Goal: Information Seeking & Learning: Learn about a topic

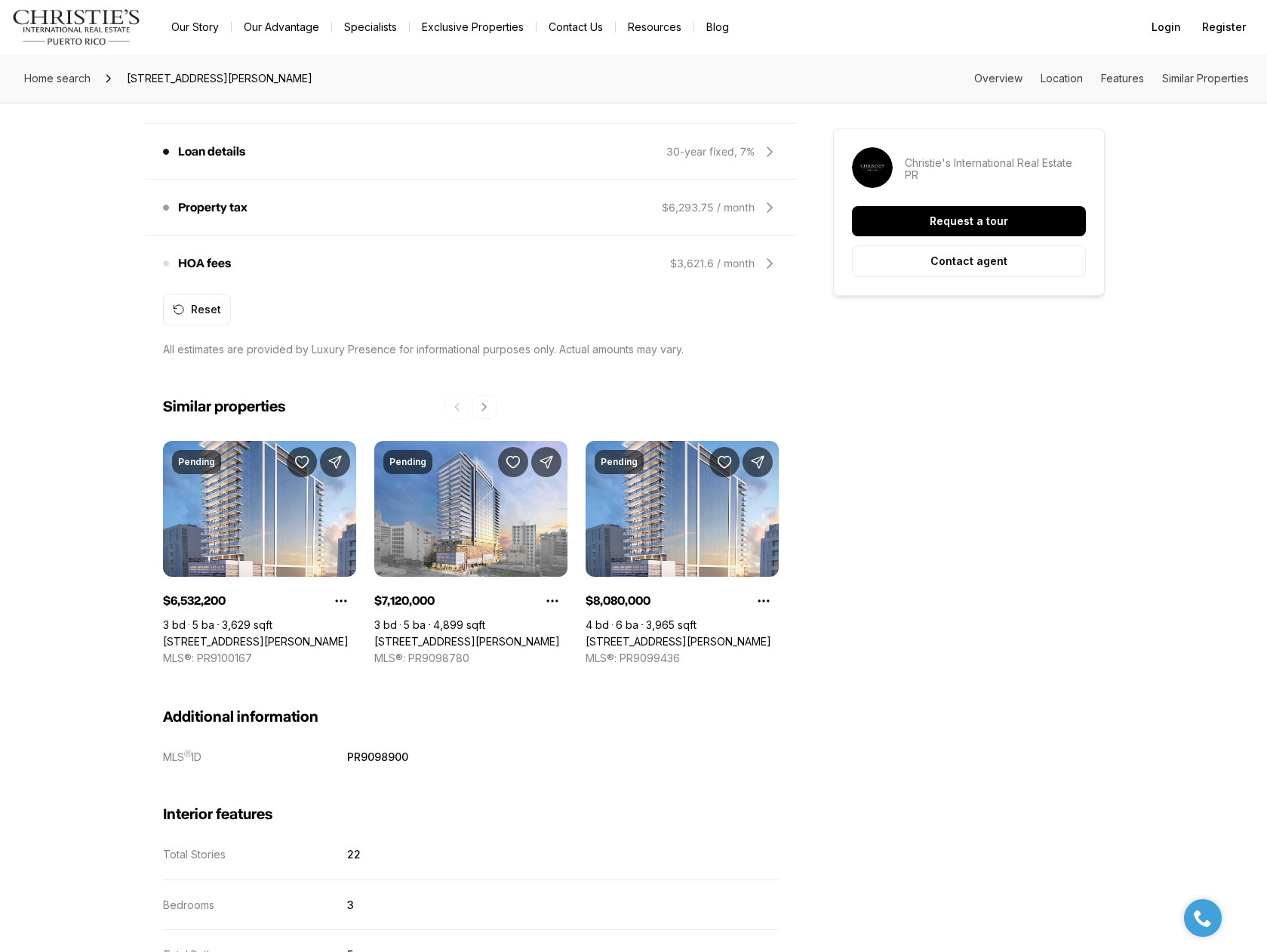
scroll to position [1434, 0]
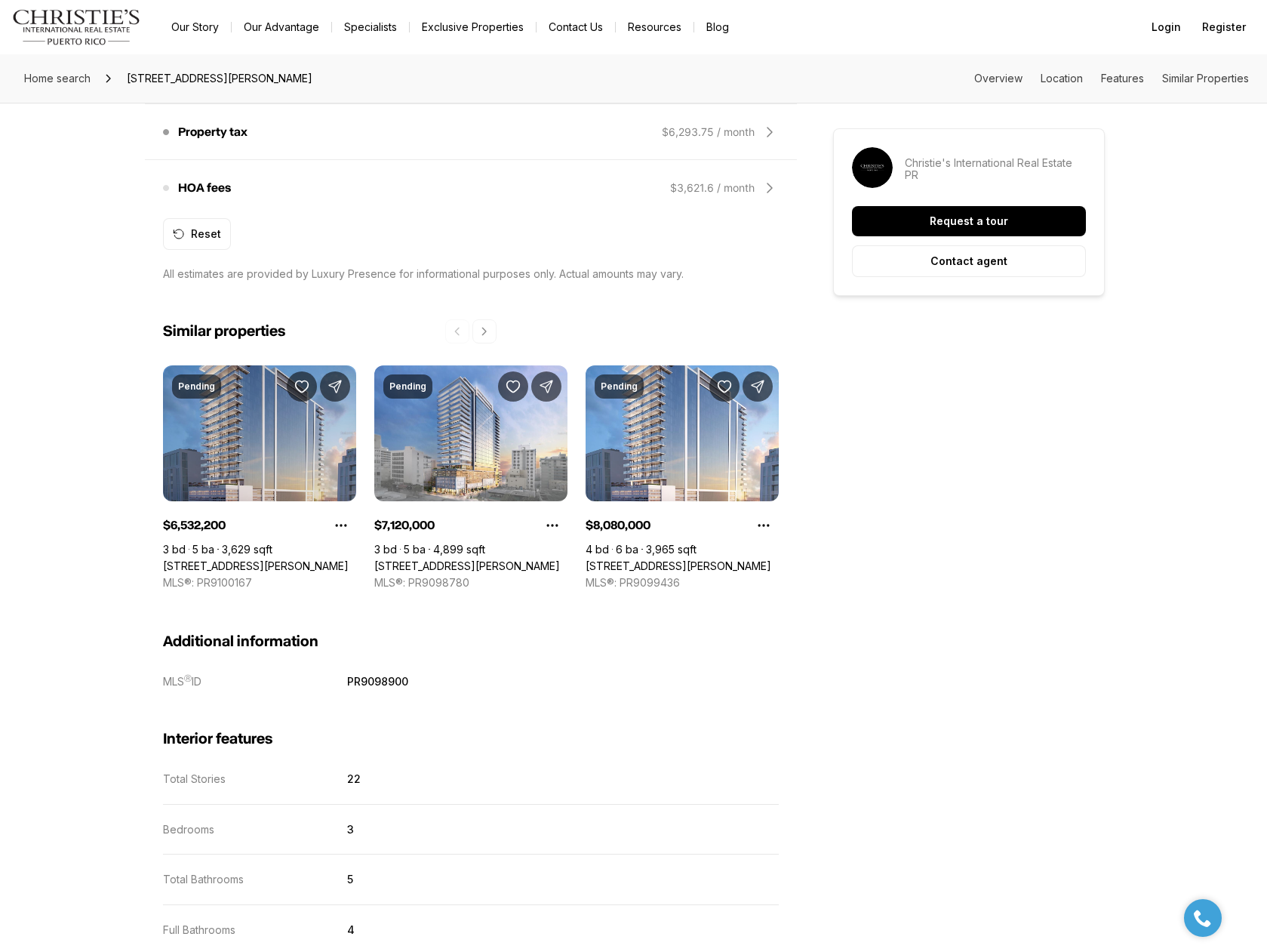
click at [270, 559] on link "[STREET_ADDRESS][PERSON_NAME]" at bounding box center [255, 566] width 186 height 14
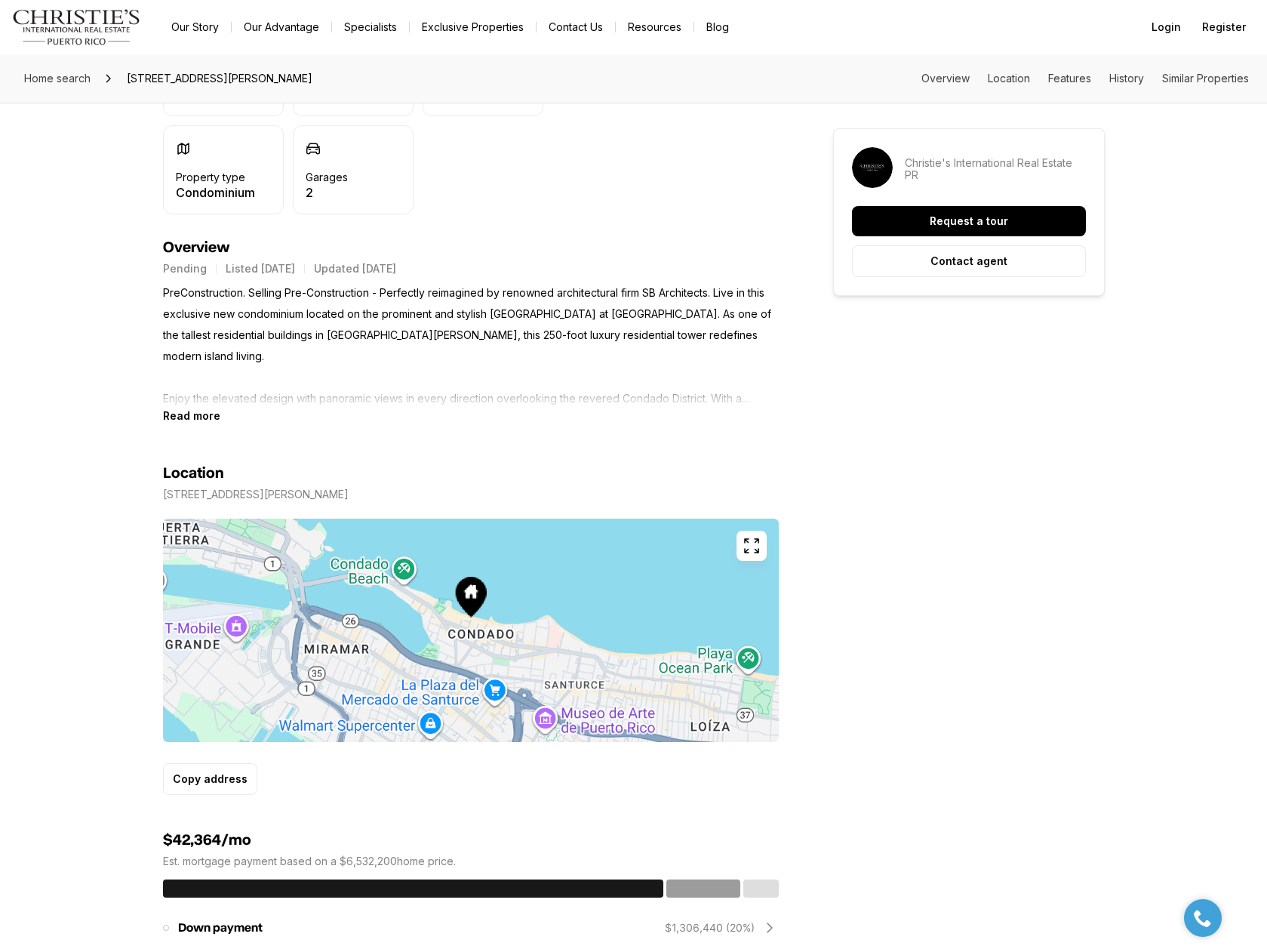
scroll to position [528, 0]
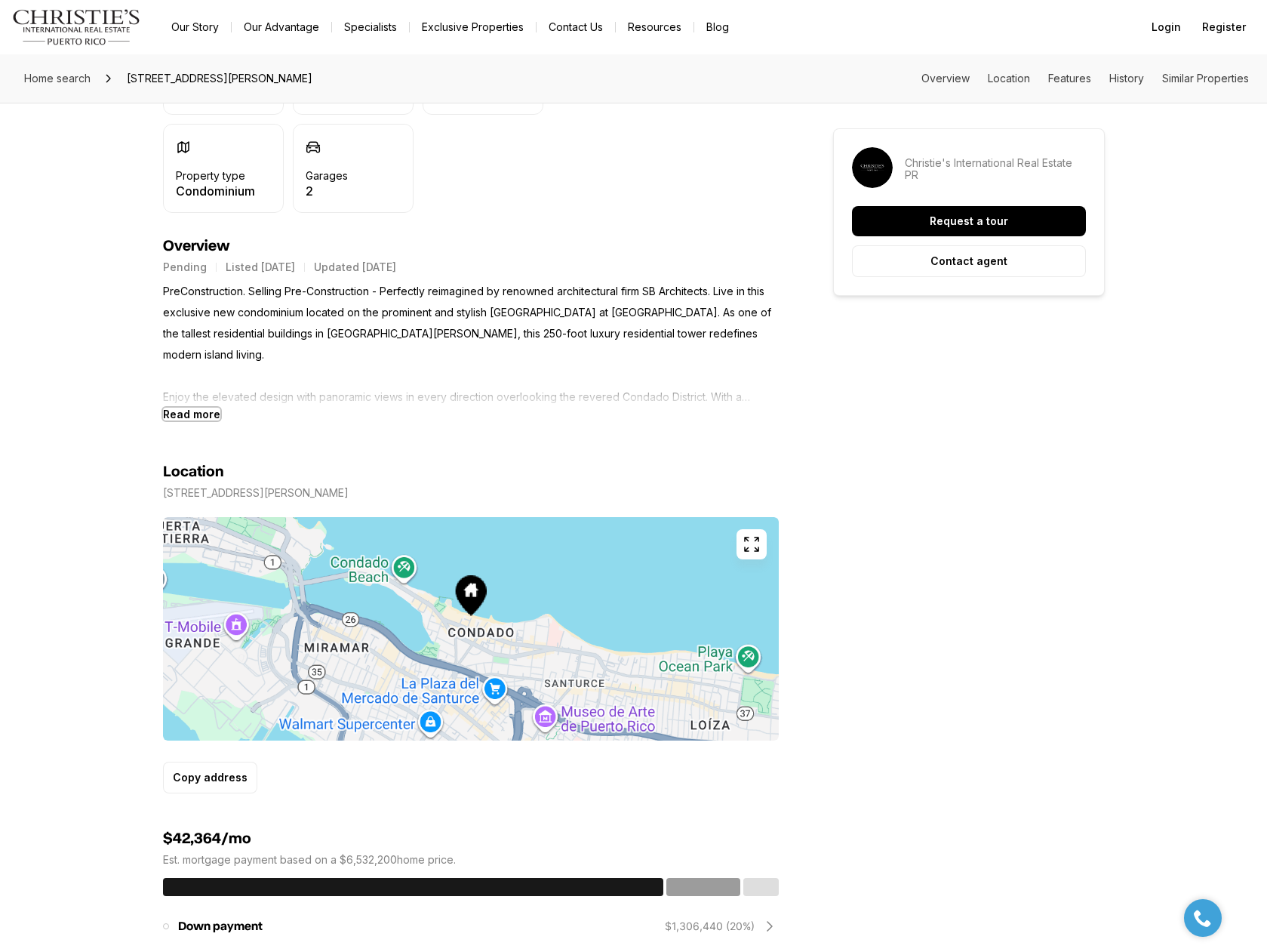
click at [214, 409] on b "Read more" at bounding box center [192, 414] width 58 height 13
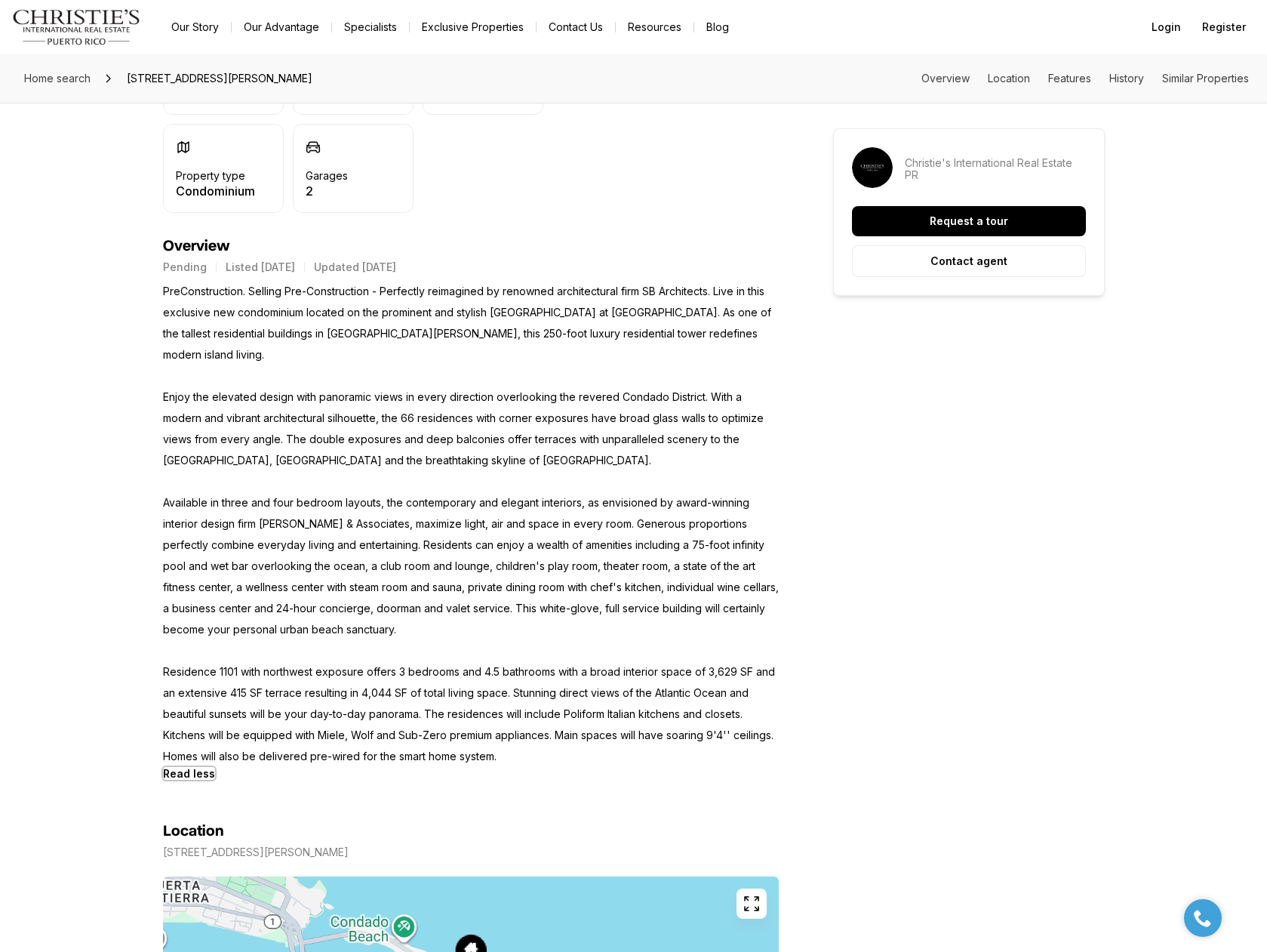
scroll to position [0, 0]
